Goal: Task Accomplishment & Management: Use online tool/utility

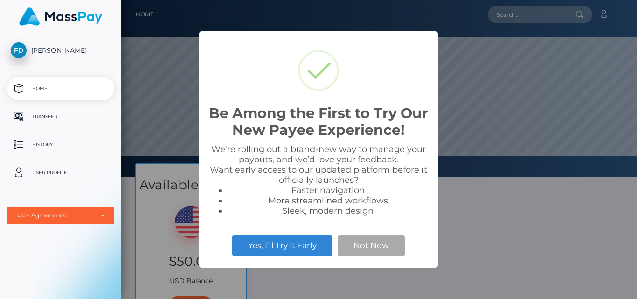
scroll to position [177, 515]
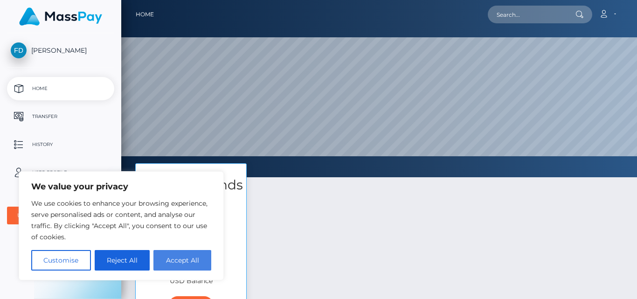
click at [184, 260] on button "Accept All" at bounding box center [182, 260] width 58 height 21
checkbox input "true"
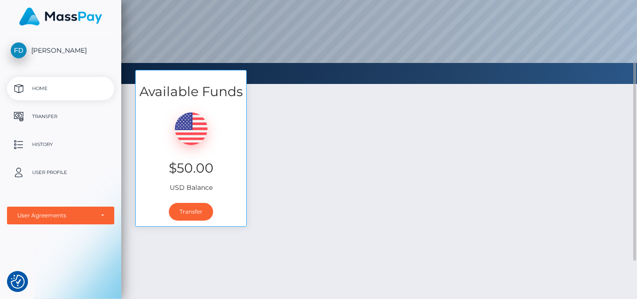
scroll to position [140, 0]
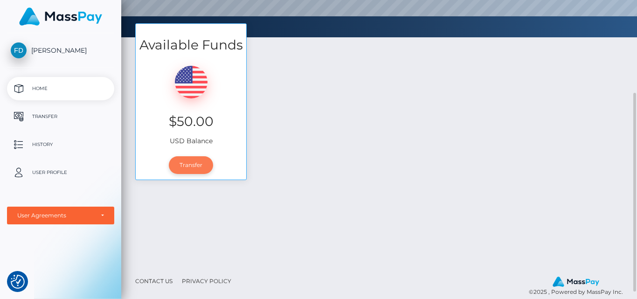
click at [182, 165] on link "Transfer" at bounding box center [191, 165] width 44 height 18
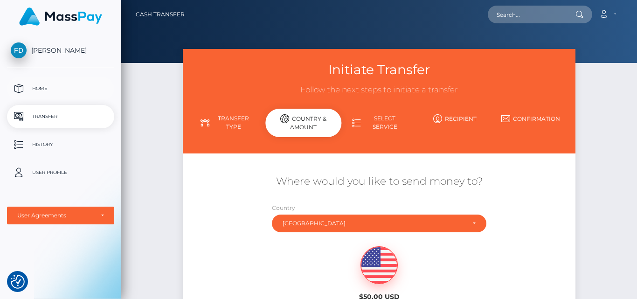
click at [30, 82] on link "Home" at bounding box center [60, 88] width 107 height 23
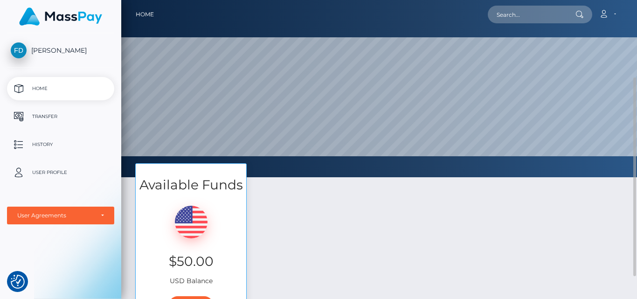
scroll to position [140, 0]
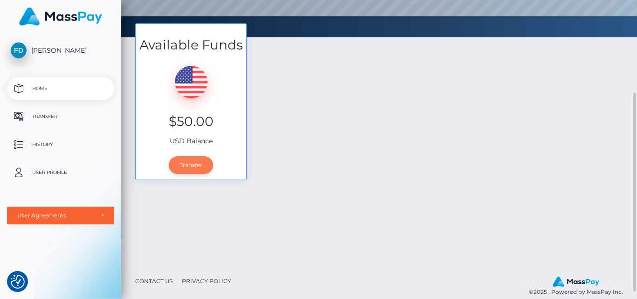
click at [187, 170] on link "Transfer" at bounding box center [191, 165] width 44 height 18
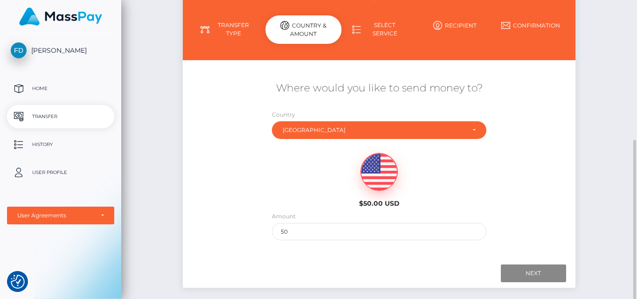
scroll to position [47, 0]
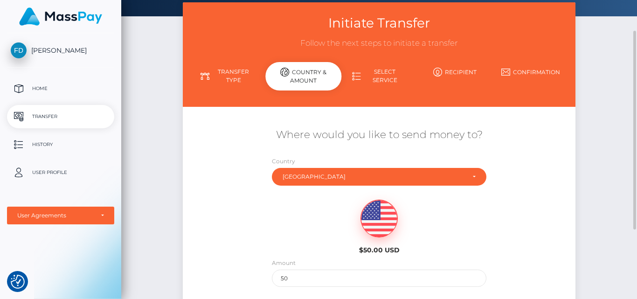
click at [387, 77] on link "Select Service" at bounding box center [378, 76] width 75 height 24
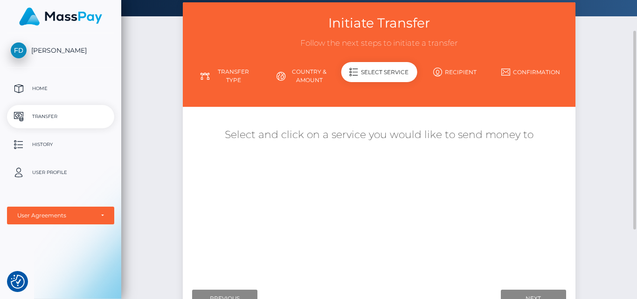
click at [298, 75] on link "Country & Amount" at bounding box center [303, 76] width 75 height 24
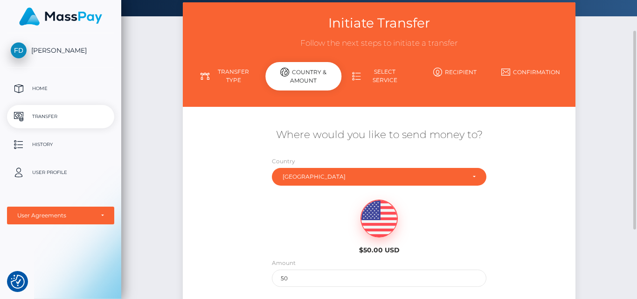
click at [231, 71] on link "Transfer Type" at bounding box center [227, 76] width 75 height 24
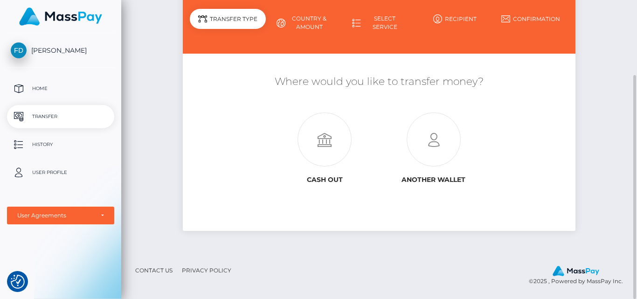
scroll to position [53, 0]
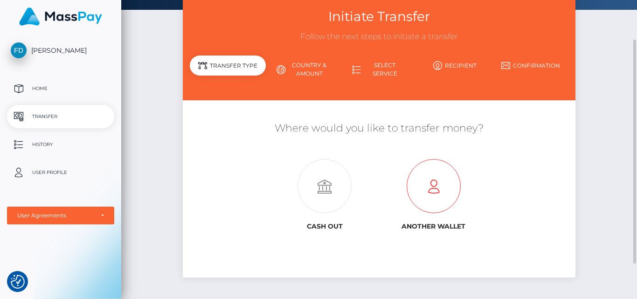
click at [424, 195] on icon at bounding box center [433, 186] width 109 height 54
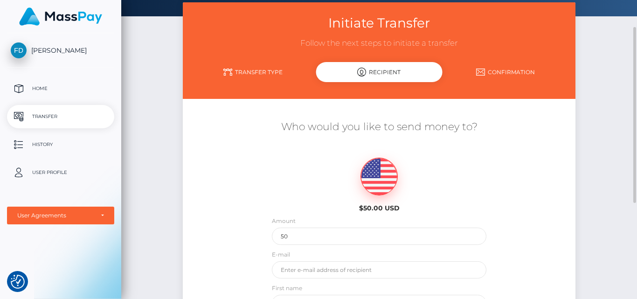
scroll to position [140, 0]
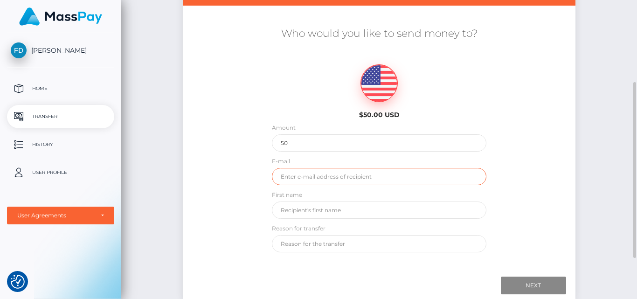
click at [322, 175] on input "email" at bounding box center [379, 176] width 215 height 17
type input "f"
type input "[EMAIL_ADDRESS][DOMAIN_NAME]"
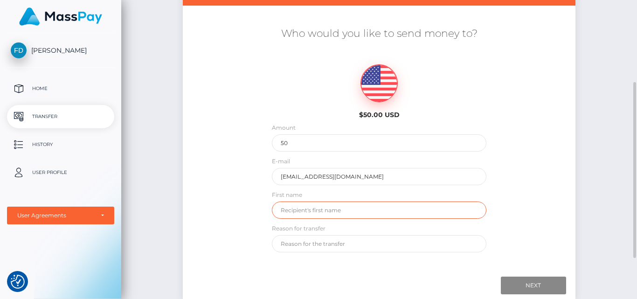
click at [299, 212] on input "text" at bounding box center [379, 209] width 215 height 17
type input "[PERSON_NAME]"
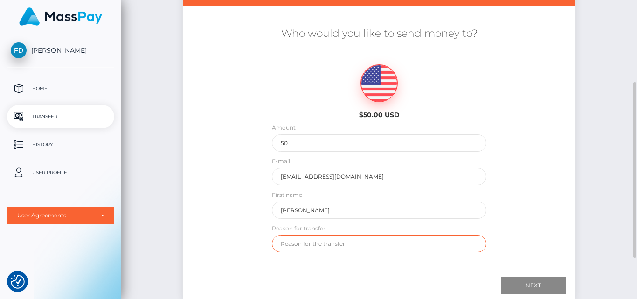
click at [294, 236] on input "text" at bounding box center [379, 243] width 215 height 17
click at [294, 246] on input "text" at bounding box center [379, 243] width 215 height 17
type input "A"
type input "account already has my bank account info"
click at [536, 288] on input "Next" at bounding box center [532, 285] width 65 height 18
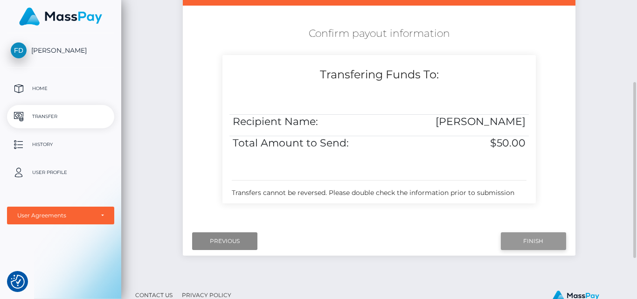
click at [511, 238] on input "Finish" at bounding box center [532, 241] width 65 height 18
